Goal: Information Seeking & Learning: Learn about a topic

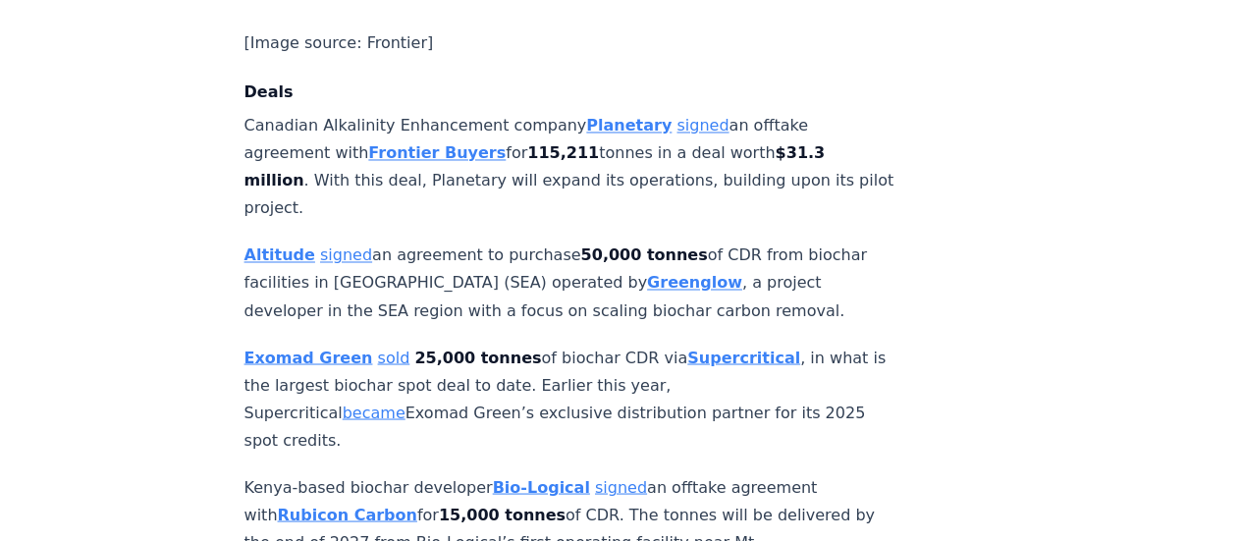
scroll to position [1669, 0]
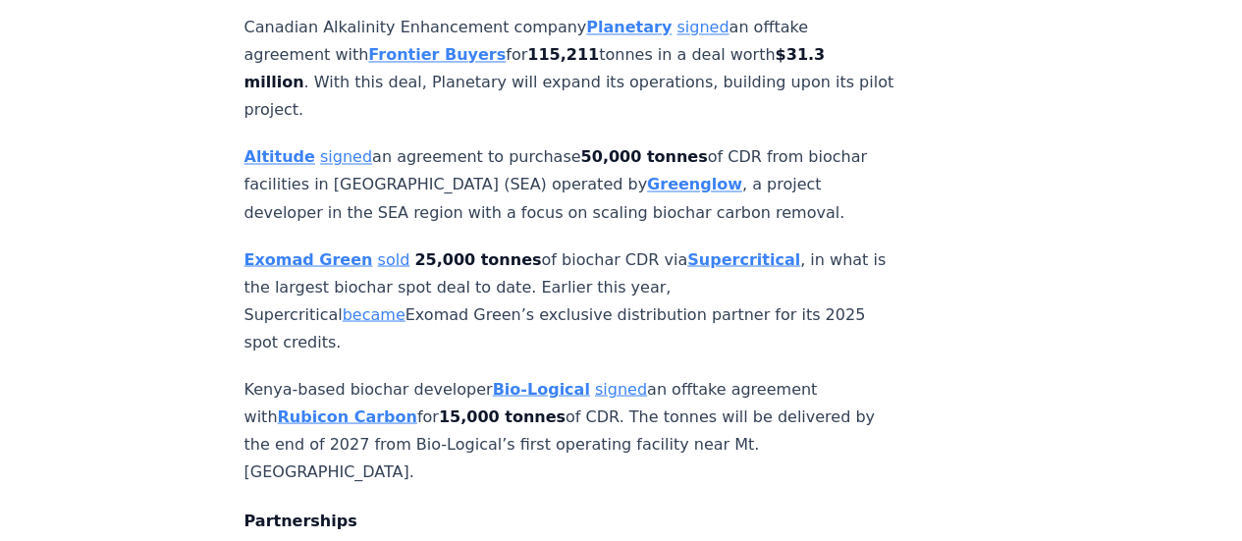
drag, startPoint x: 935, startPoint y: 302, endPoint x: 914, endPoint y: 366, distance: 67.1
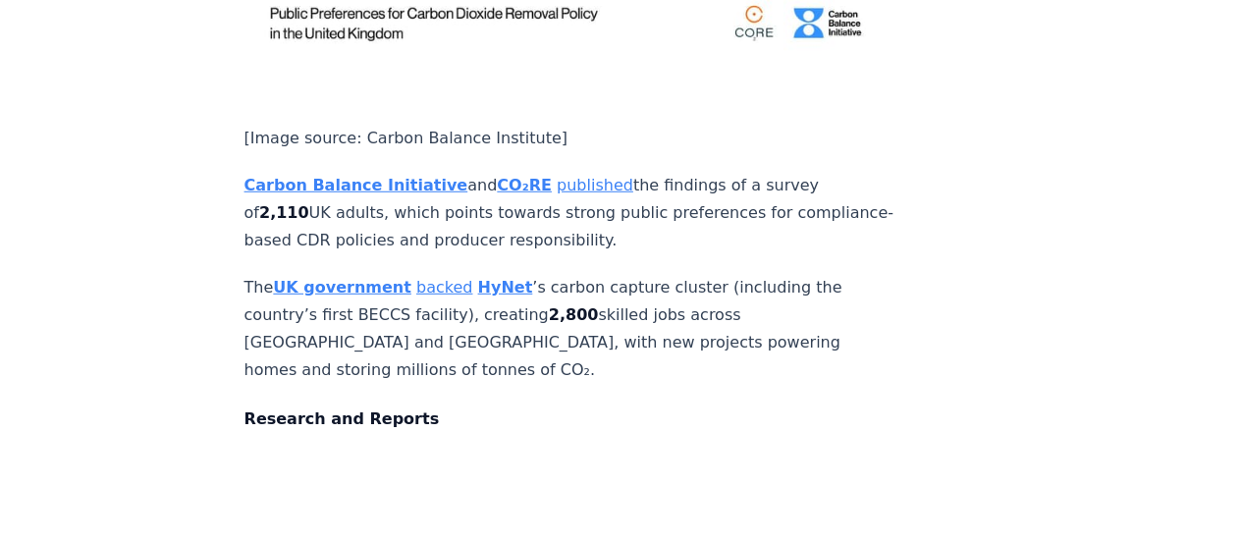
scroll to position [6381, 0]
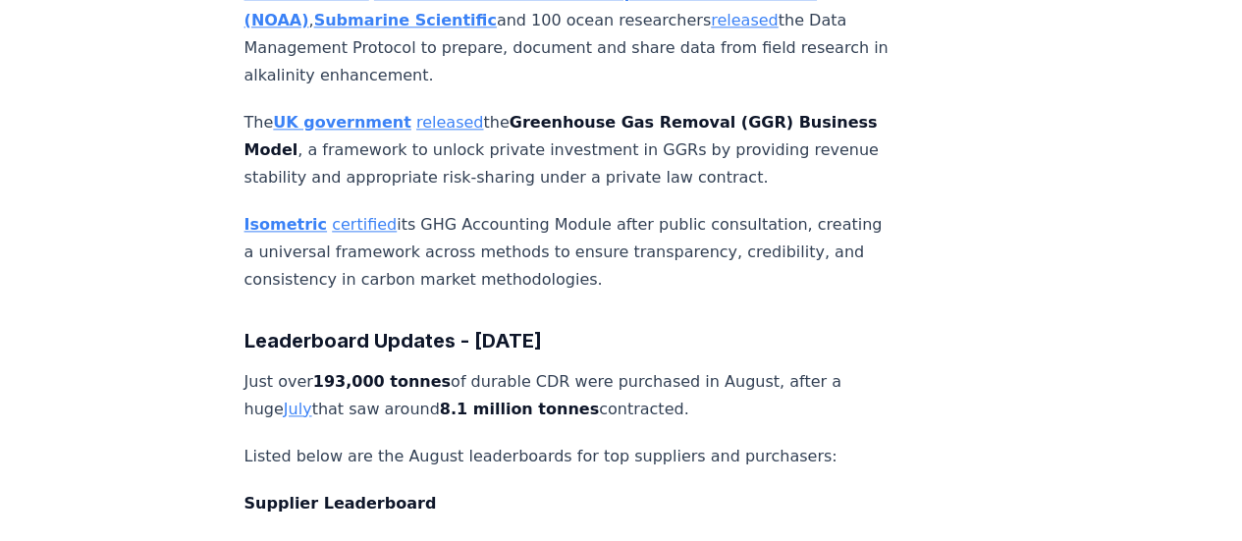
scroll to position [8737, 0]
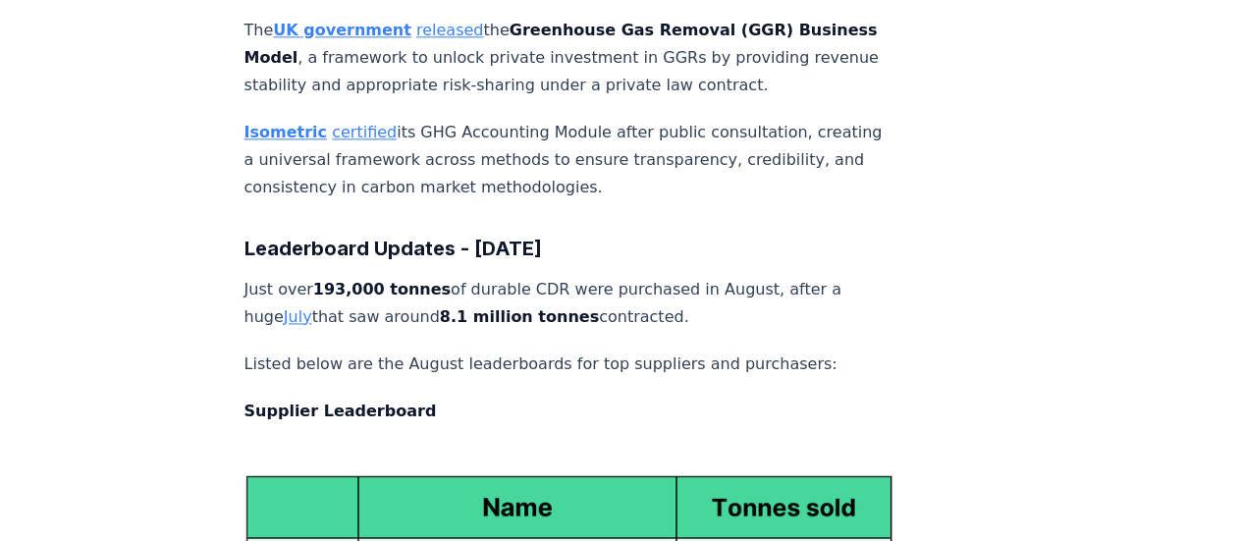
drag, startPoint x: 887, startPoint y: 239, endPoint x: 97, endPoint y: 290, distance: 791.9
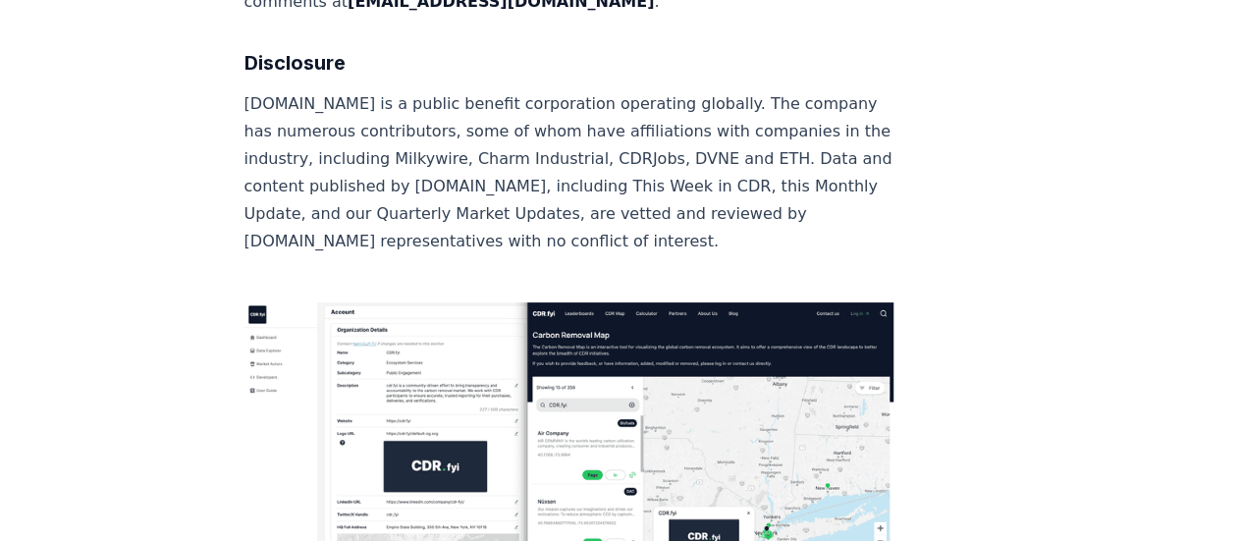
scroll to position [11388, 0]
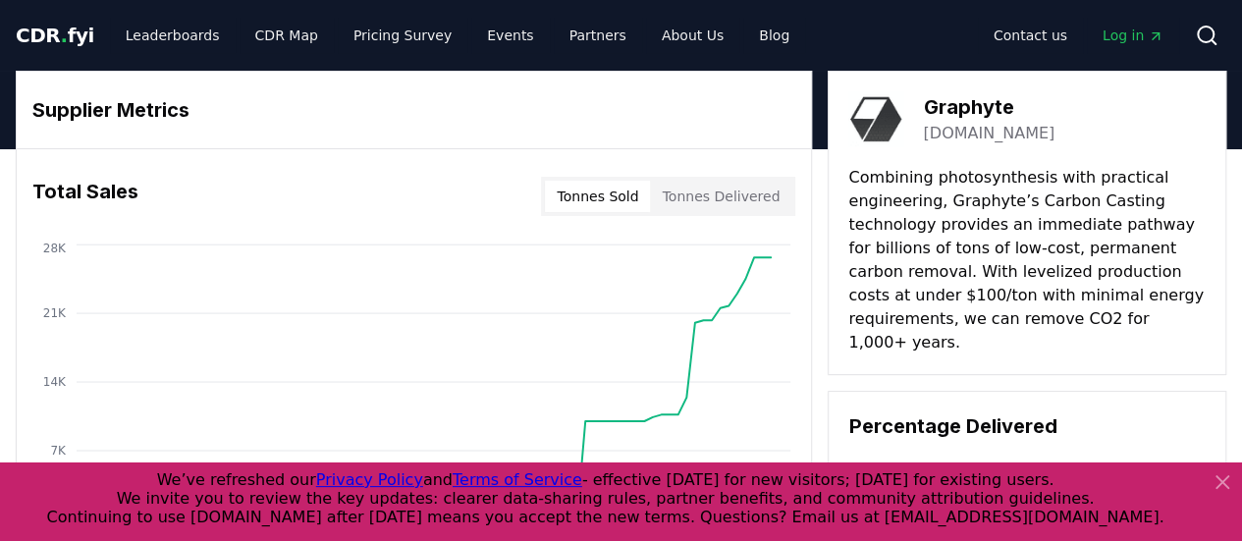
click at [994, 133] on link "graphyte.com" at bounding box center [989, 134] width 132 height 24
